Goal: Task Accomplishment & Management: Complete application form

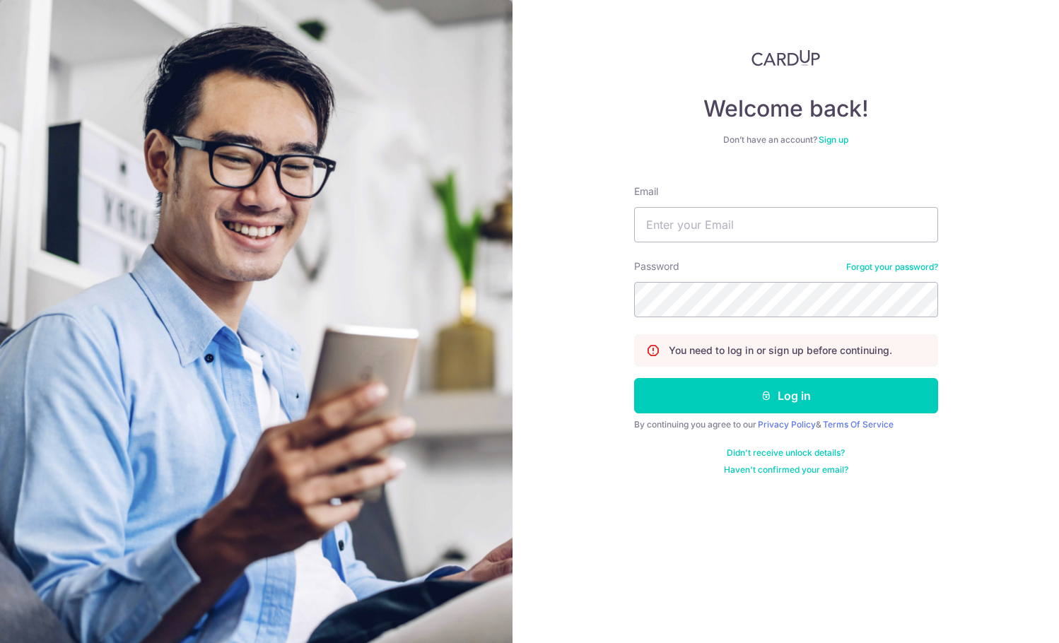
type input "[PERSON_NAME][EMAIL_ADDRESS][DOMAIN_NAME]"
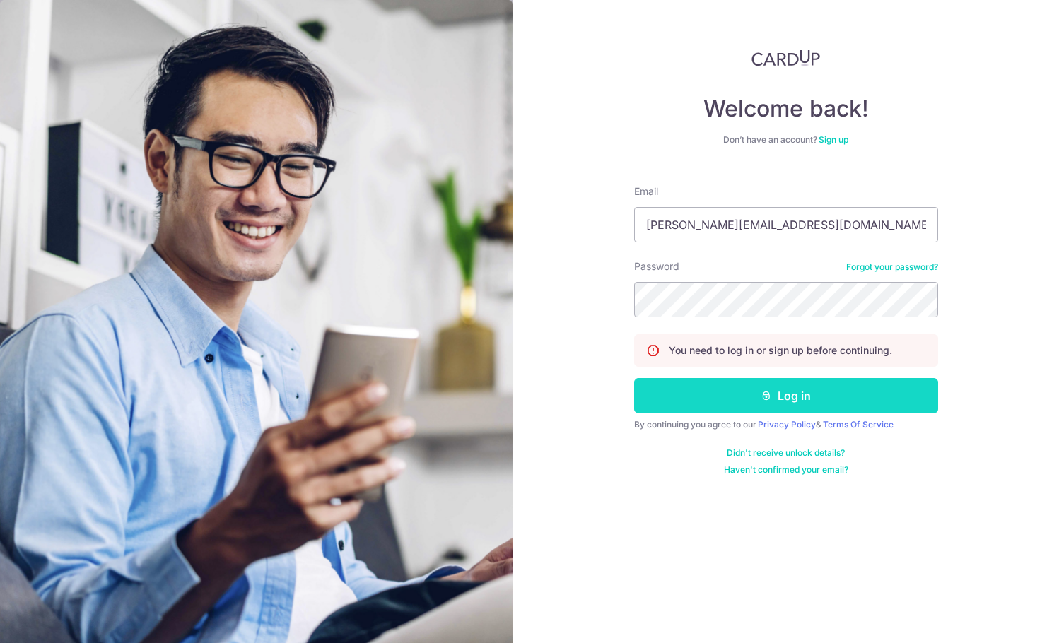
click at [785, 393] on button "Log in" at bounding box center [786, 395] width 304 height 35
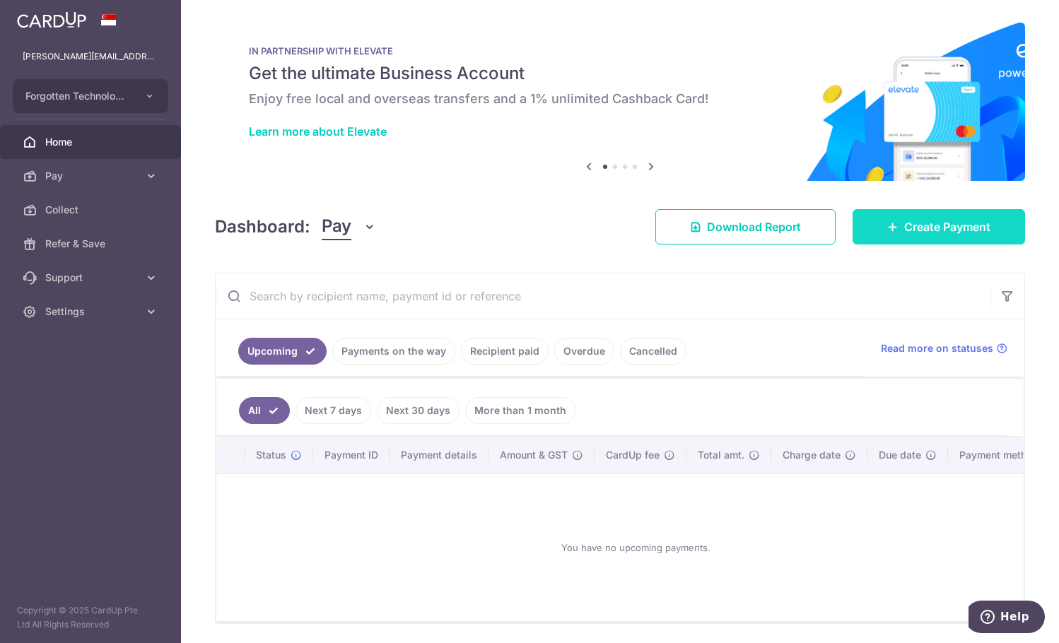
click at [940, 230] on span "Create Payment" at bounding box center [947, 226] width 86 height 17
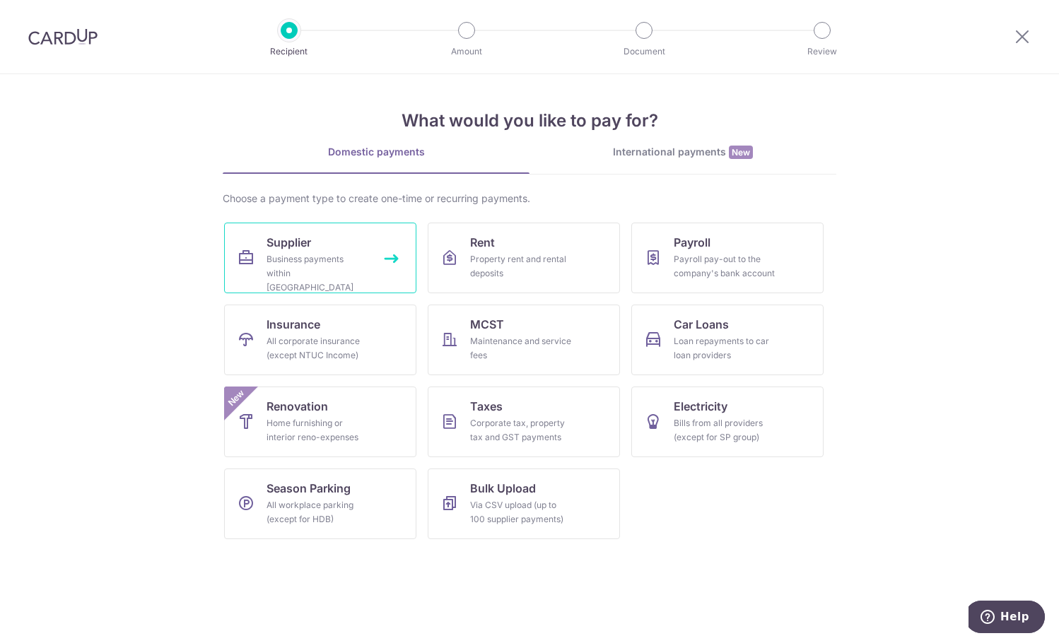
click at [291, 260] on div "Business payments within Singapore" at bounding box center [318, 273] width 102 height 42
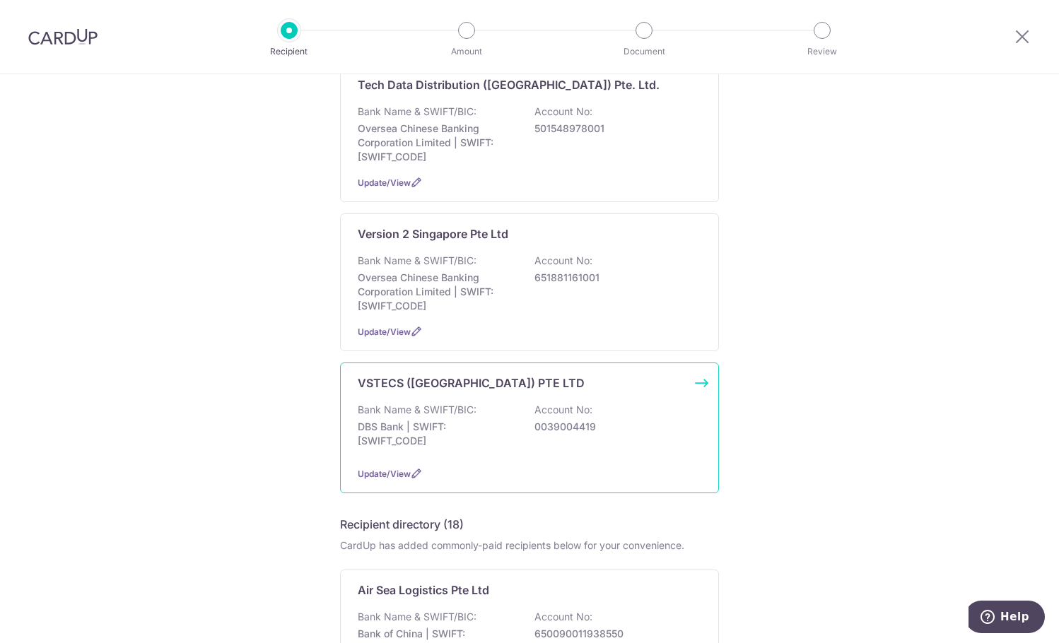
click at [427, 409] on div "VSTECS (SINGAPORE) PTE LTD Bank Name & SWIFT/BIC: DBS Bank | SWIFT: DBSSSGSGXXX…" at bounding box center [529, 428] width 379 height 131
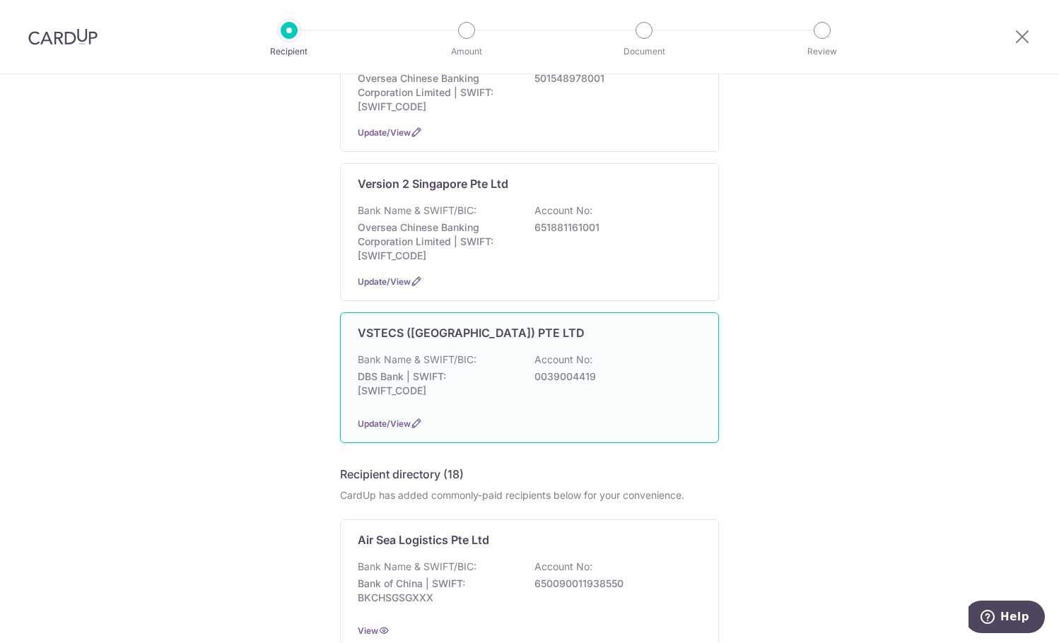
scroll to position [1202, 0]
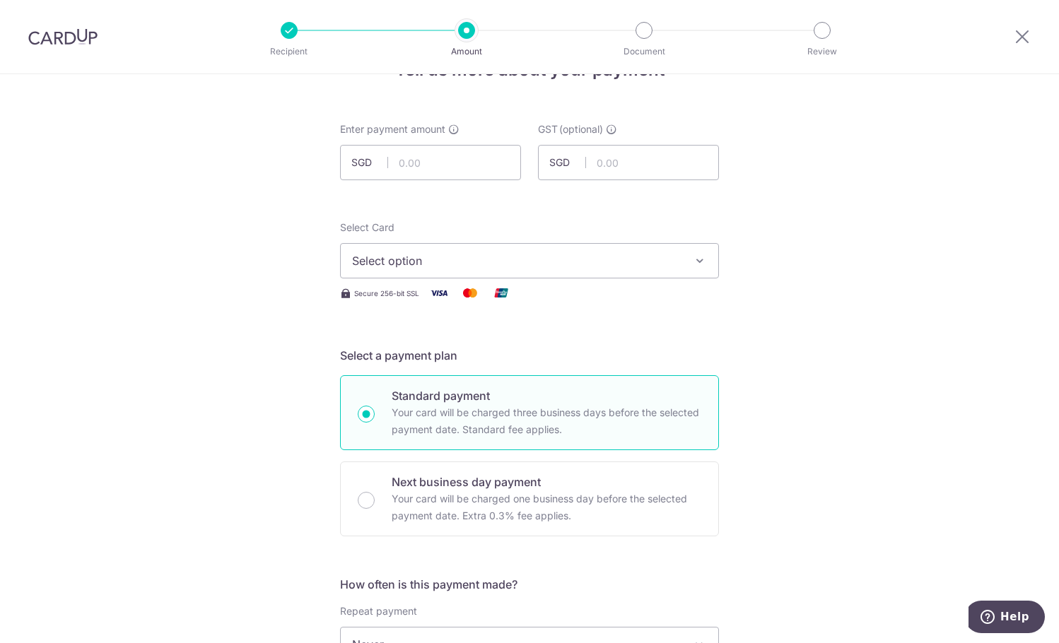
scroll to position [71, 0]
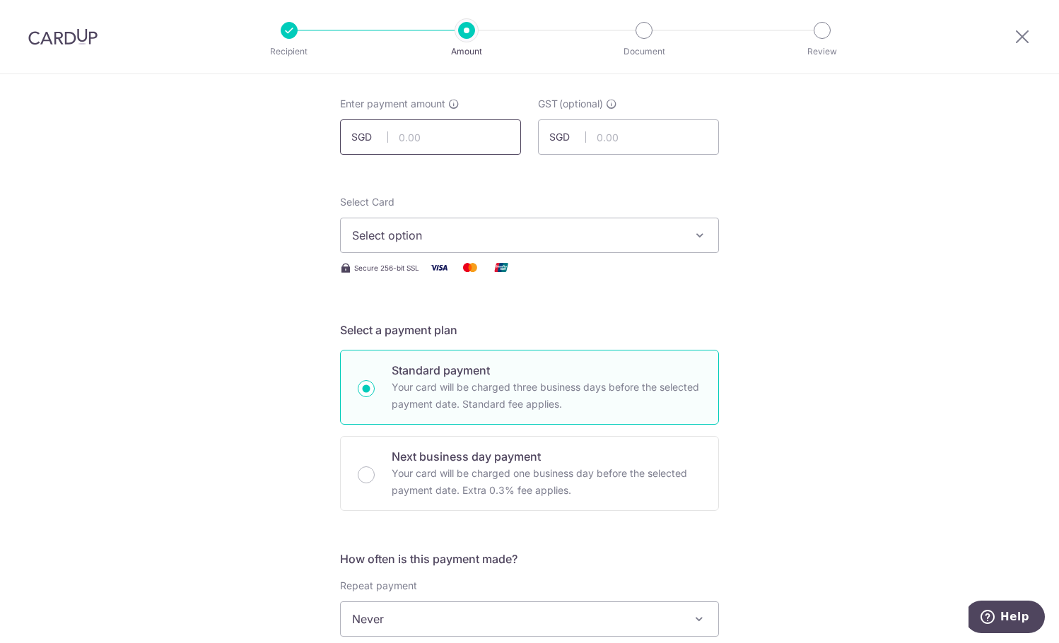
click at [428, 148] on input "text" at bounding box center [430, 136] width 181 height 35
type input "1,613.20"
click at [425, 235] on span "Select option" at bounding box center [516, 235] width 329 height 17
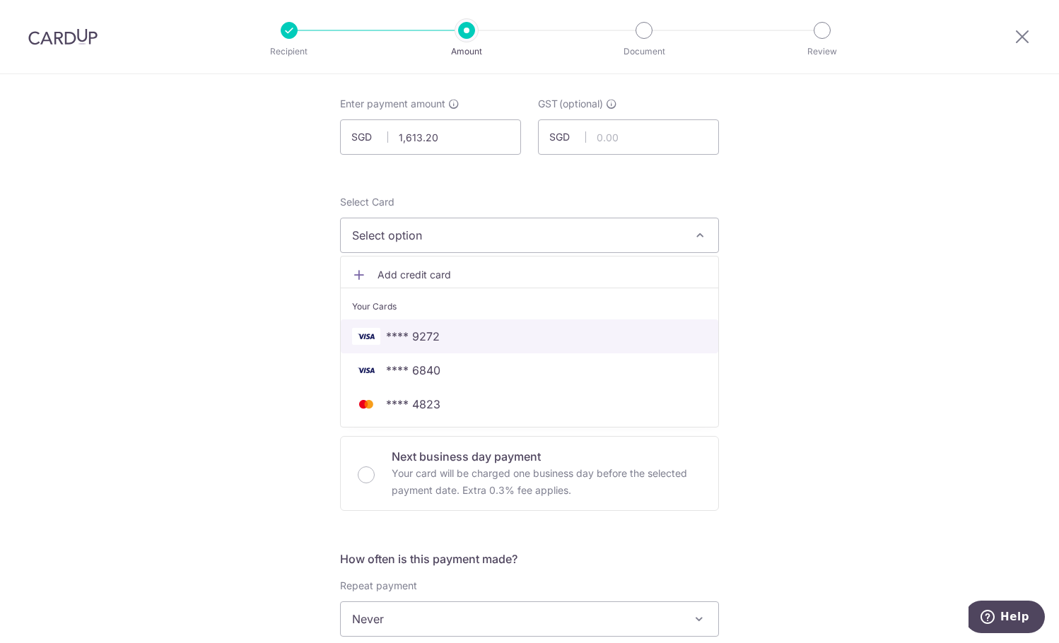
click at [427, 336] on span "**** 9272" at bounding box center [413, 336] width 54 height 17
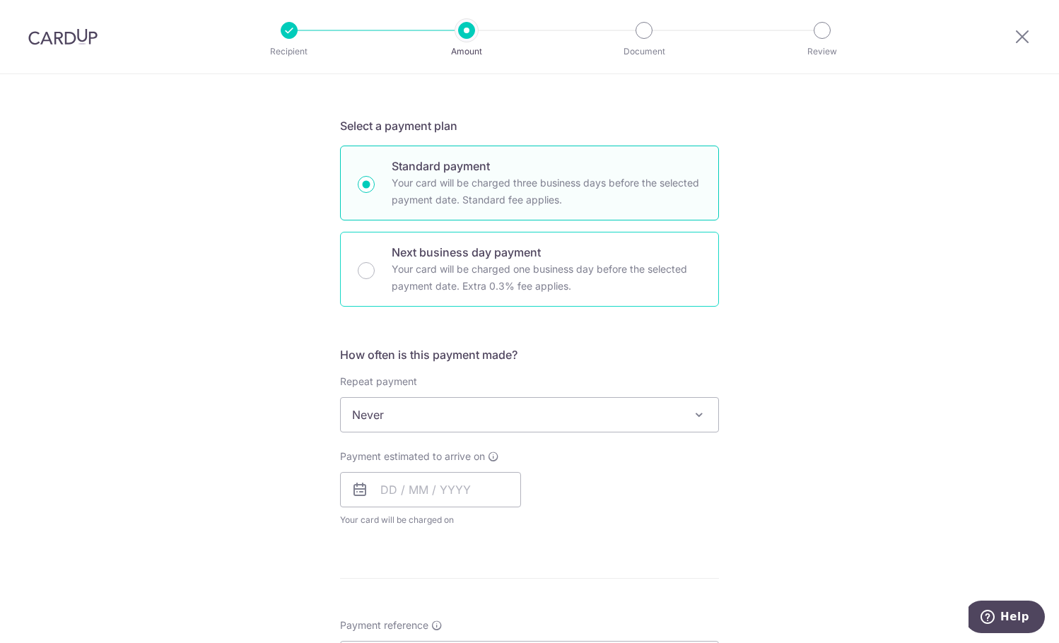
scroll to position [283, 0]
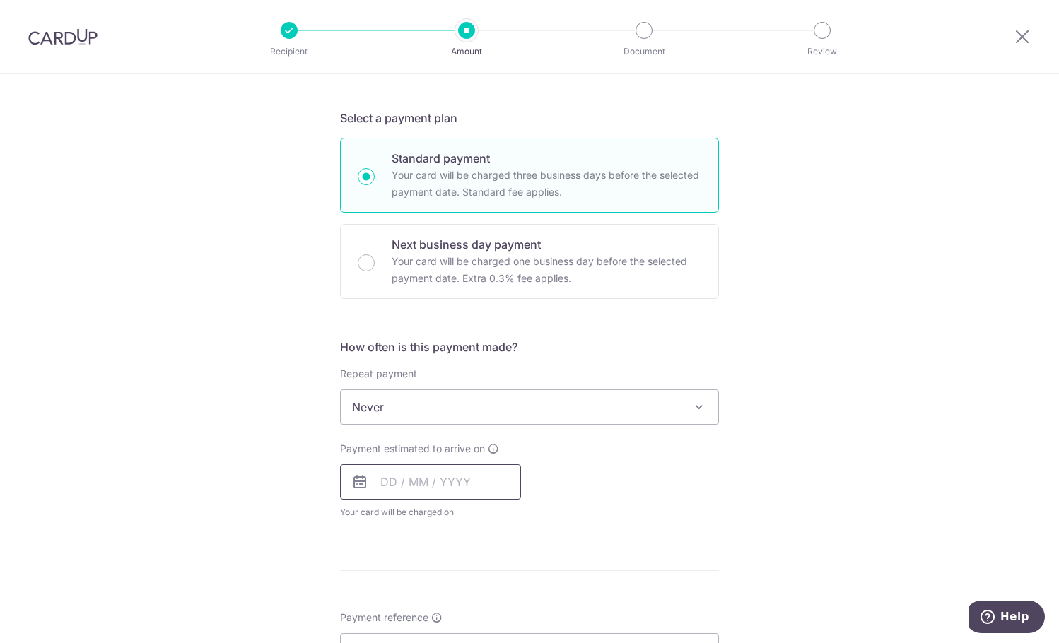
click at [397, 491] on input "text" at bounding box center [430, 481] width 181 height 35
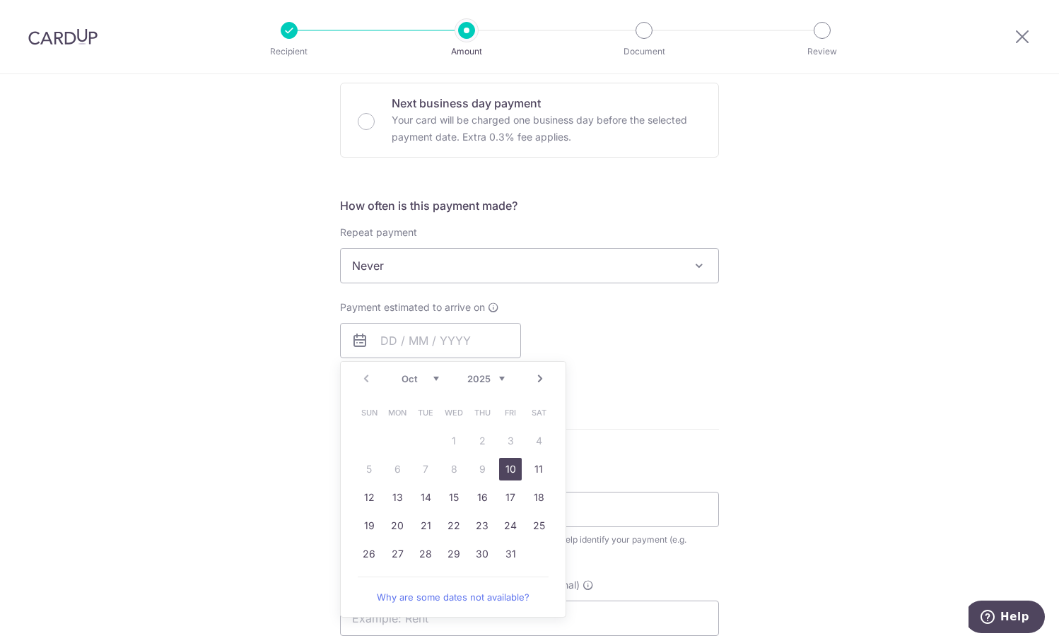
click at [510, 472] on link "10" at bounding box center [510, 469] width 23 height 23
type input "[DATE]"
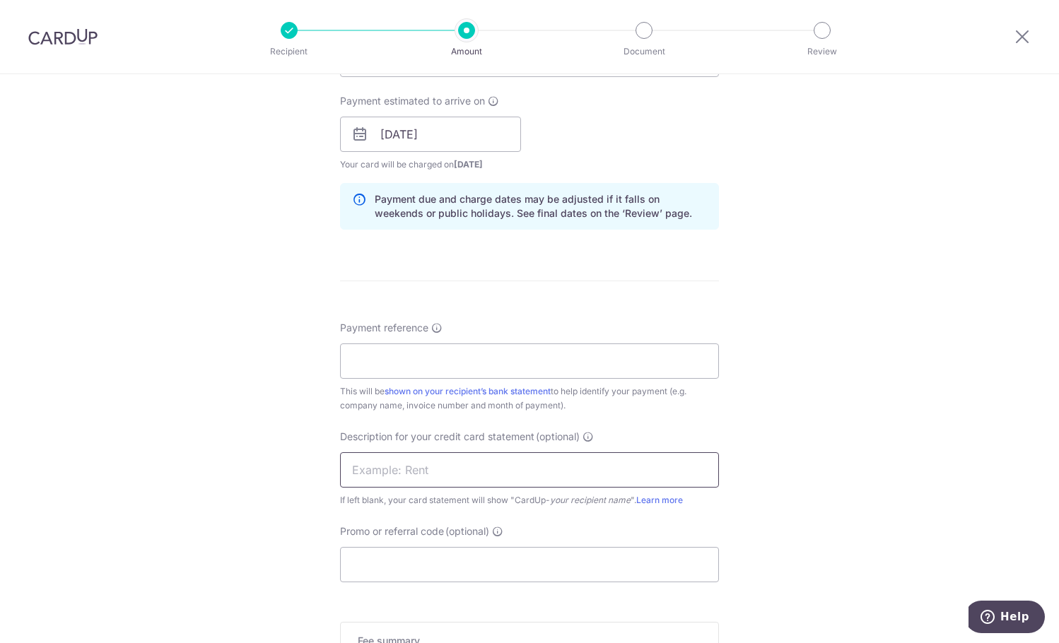
scroll to position [636, 0]
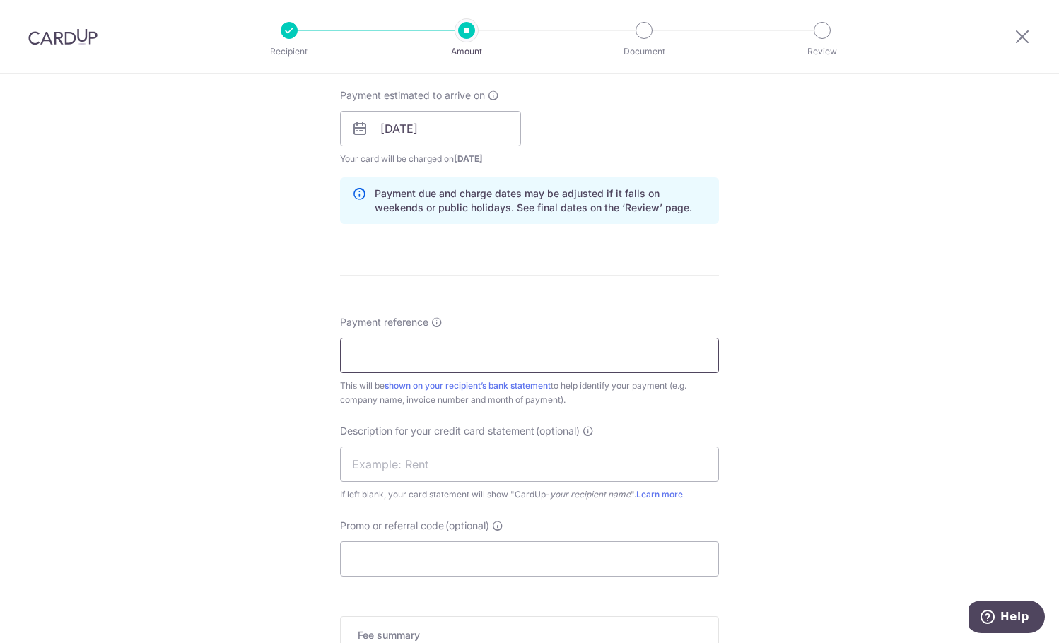
click at [431, 353] on input "Payment reference" at bounding box center [529, 355] width 379 height 35
click at [443, 366] on input "Payment reference" at bounding box center [529, 355] width 379 height 35
paste input "IN 11036788"
type input "IN 11036788"
drag, startPoint x: 396, startPoint y: 554, endPoint x: 404, endPoint y: 550, distance: 9.2
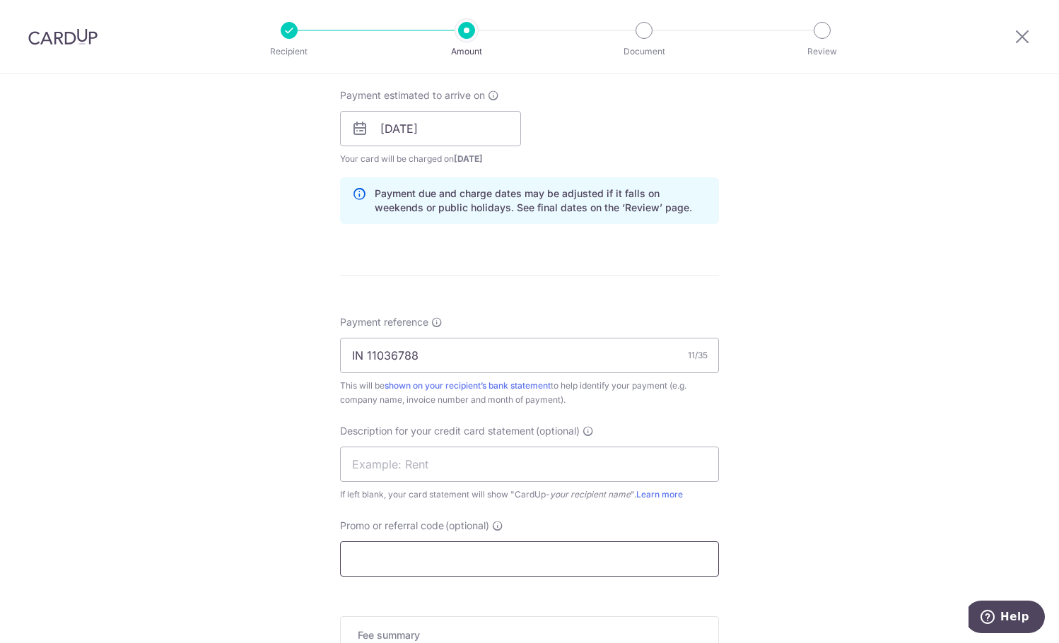
click at [397, 554] on input "Promo or referral code (optional)" at bounding box center [529, 559] width 379 height 35
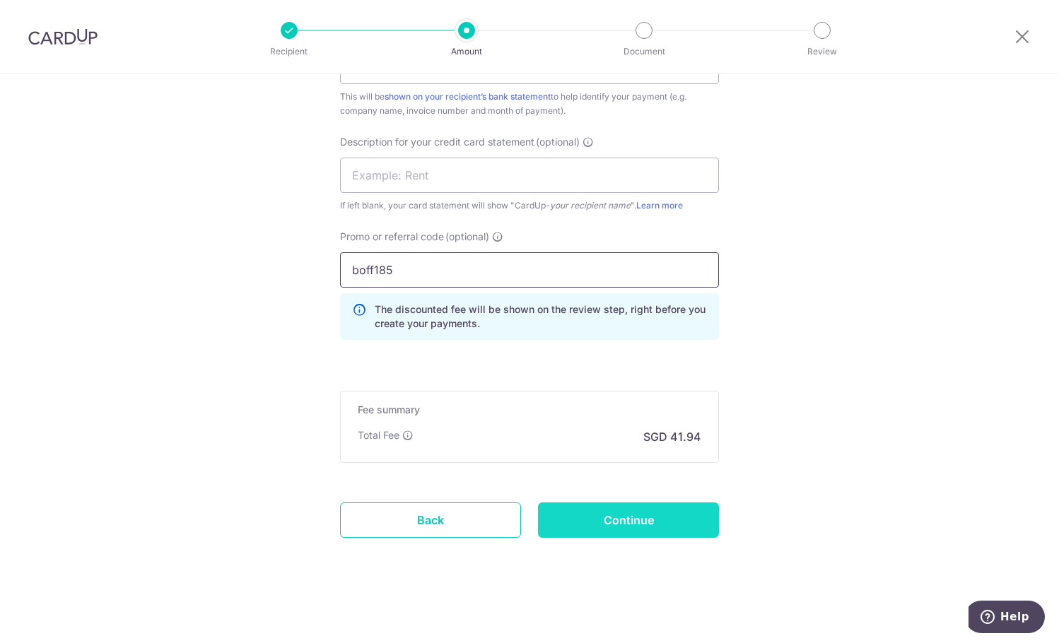
scroll to position [926, 0]
type input "boff185"
click at [590, 530] on input "Continue" at bounding box center [628, 519] width 181 height 35
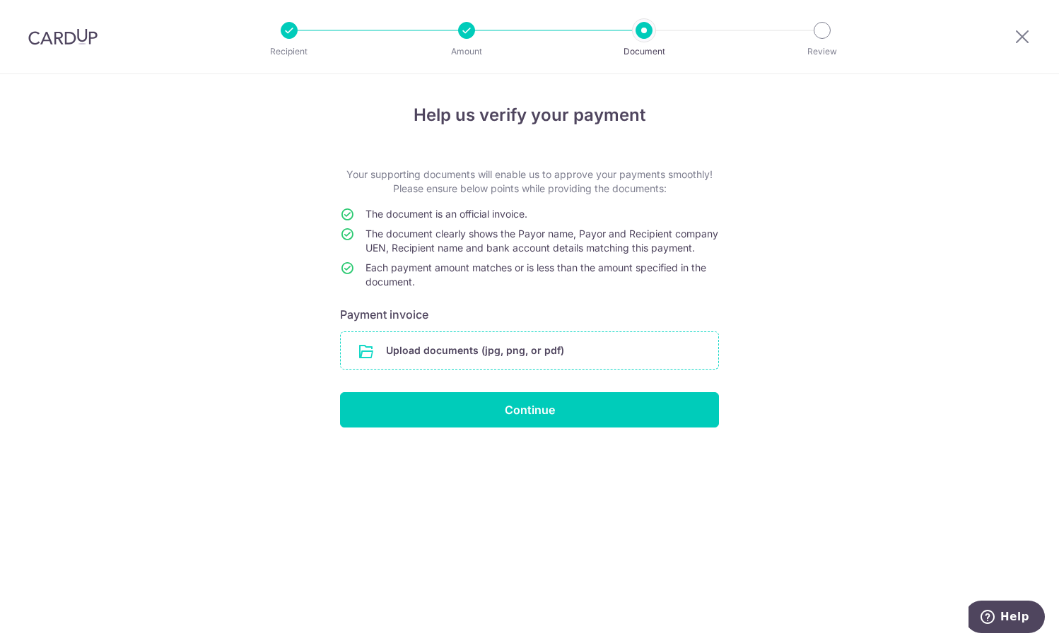
click at [507, 362] on input "file" at bounding box center [530, 350] width 378 height 37
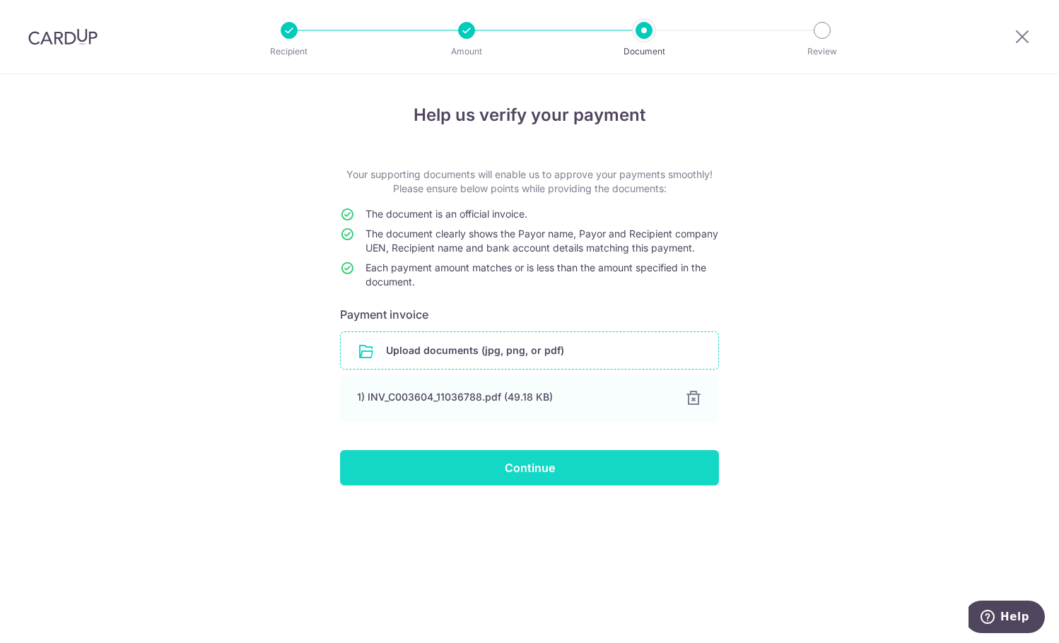
click at [523, 486] on input "Continue" at bounding box center [529, 467] width 379 height 35
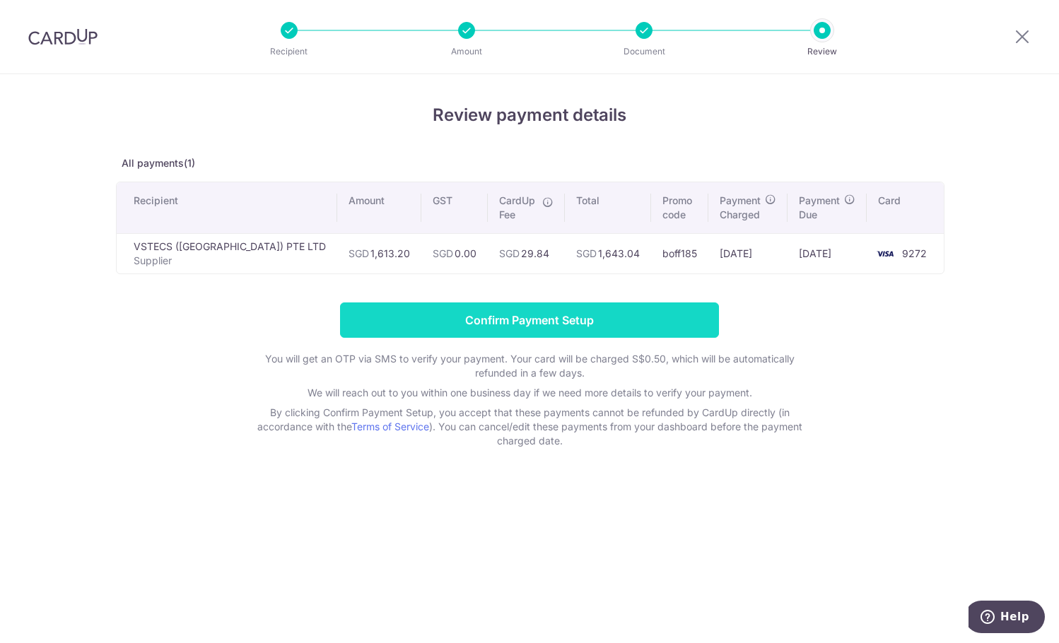
click at [551, 322] on input "Confirm Payment Setup" at bounding box center [529, 320] width 379 height 35
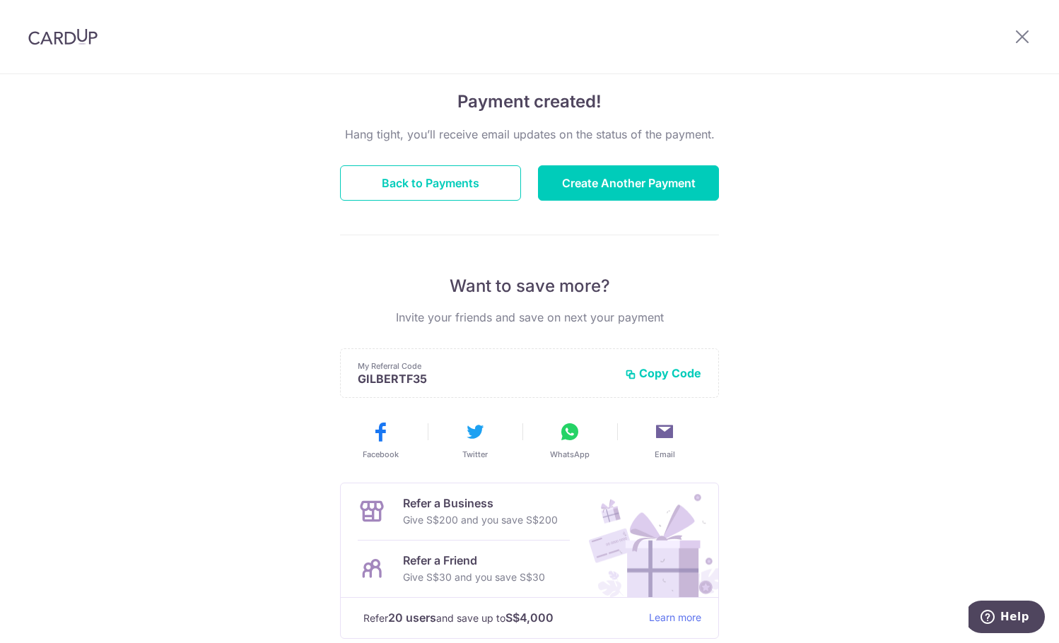
scroll to position [186, 0]
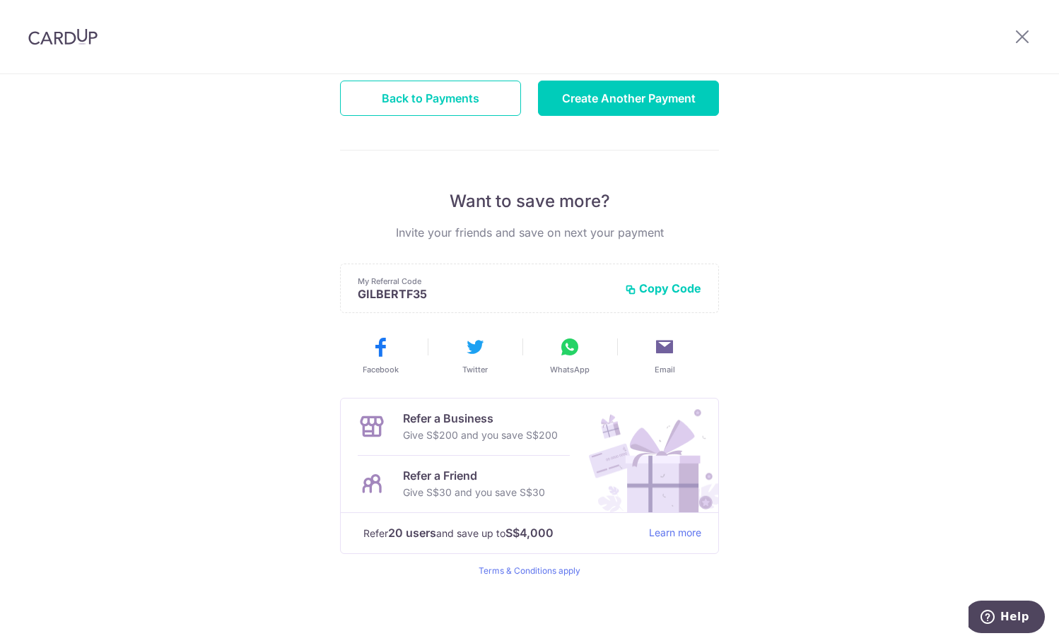
click at [120, 316] on div "Payment created! Hang tight, you’ll receive email updates on the status of the …" at bounding box center [529, 265] width 1059 height 755
